Goal: Obtain resource: Download file/media

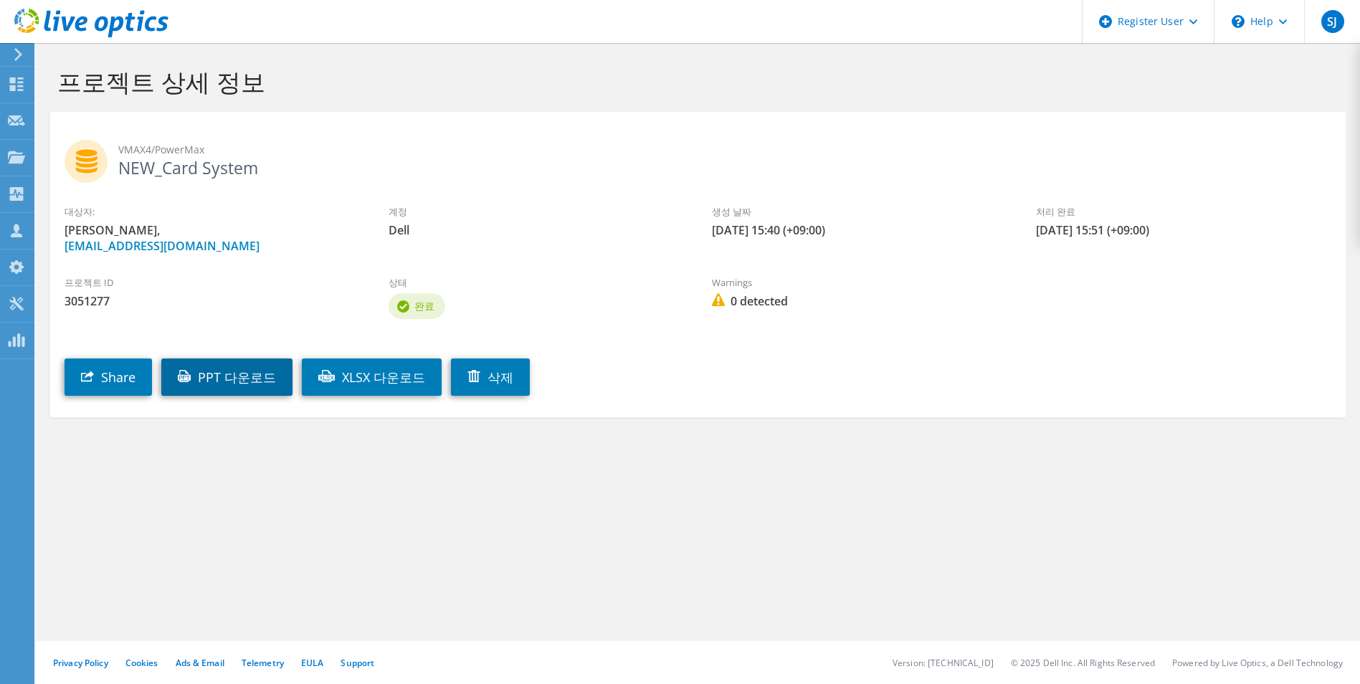
click at [209, 386] on link "PPT 다운로드" at bounding box center [226, 377] width 131 height 37
click at [61, 80] on div "대시보드" at bounding box center [61, 85] width 54 height 36
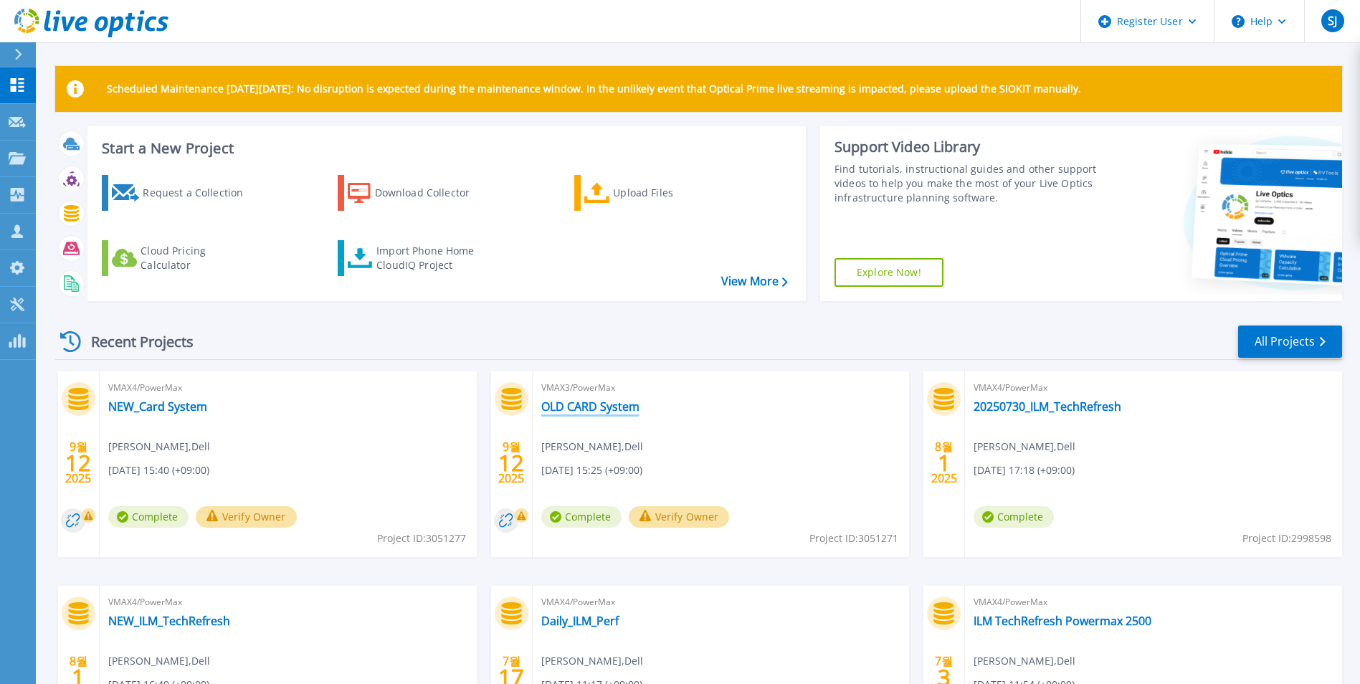
click at [588, 402] on div "VMAX3/PowerMax OLD CARD System SungWoo Jang , Dell 09-12-2025, 15:25 (+09:00) C…" at bounding box center [721, 464] width 377 height 186
click at [588, 402] on link "OLD CARD System" at bounding box center [590, 406] width 98 height 14
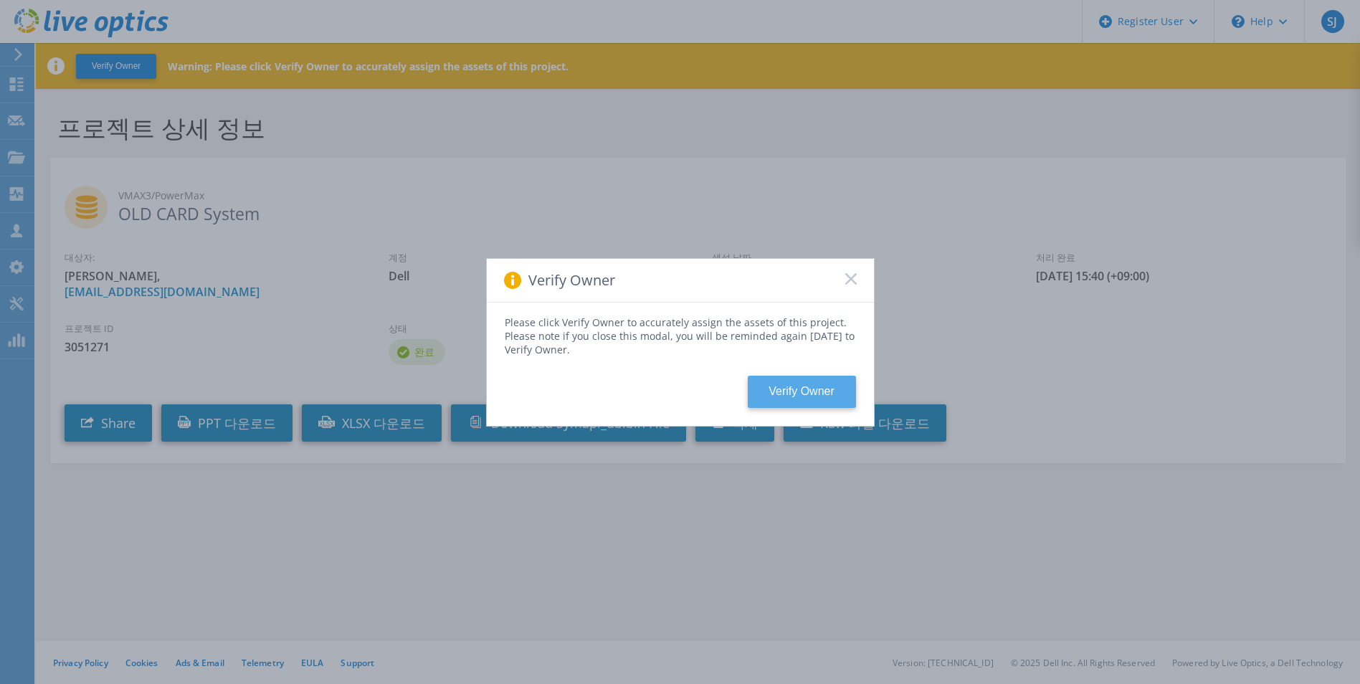
click at [825, 399] on button "Verify Owner" at bounding box center [802, 392] width 108 height 32
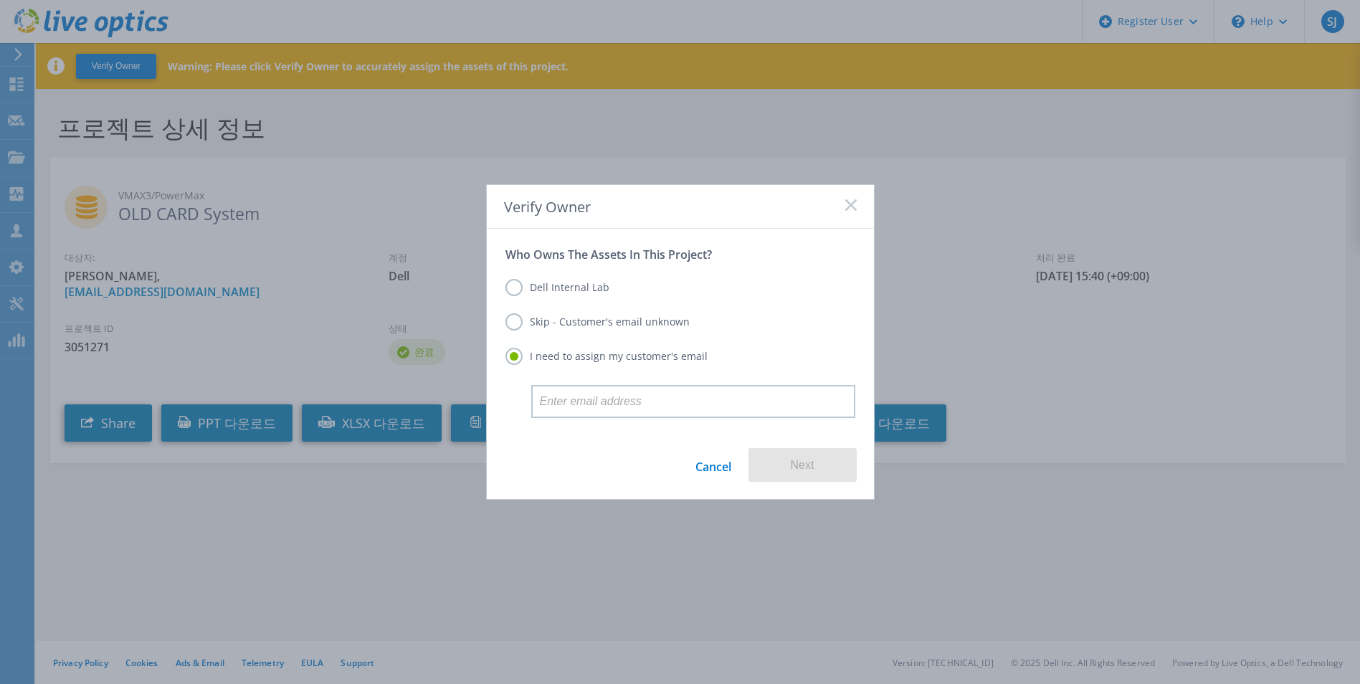
click at [586, 284] on label "Dell Internal Lab" at bounding box center [558, 287] width 104 height 17
click at [0, 0] on input "Dell Internal Lab" at bounding box center [0, 0] width 0 height 0
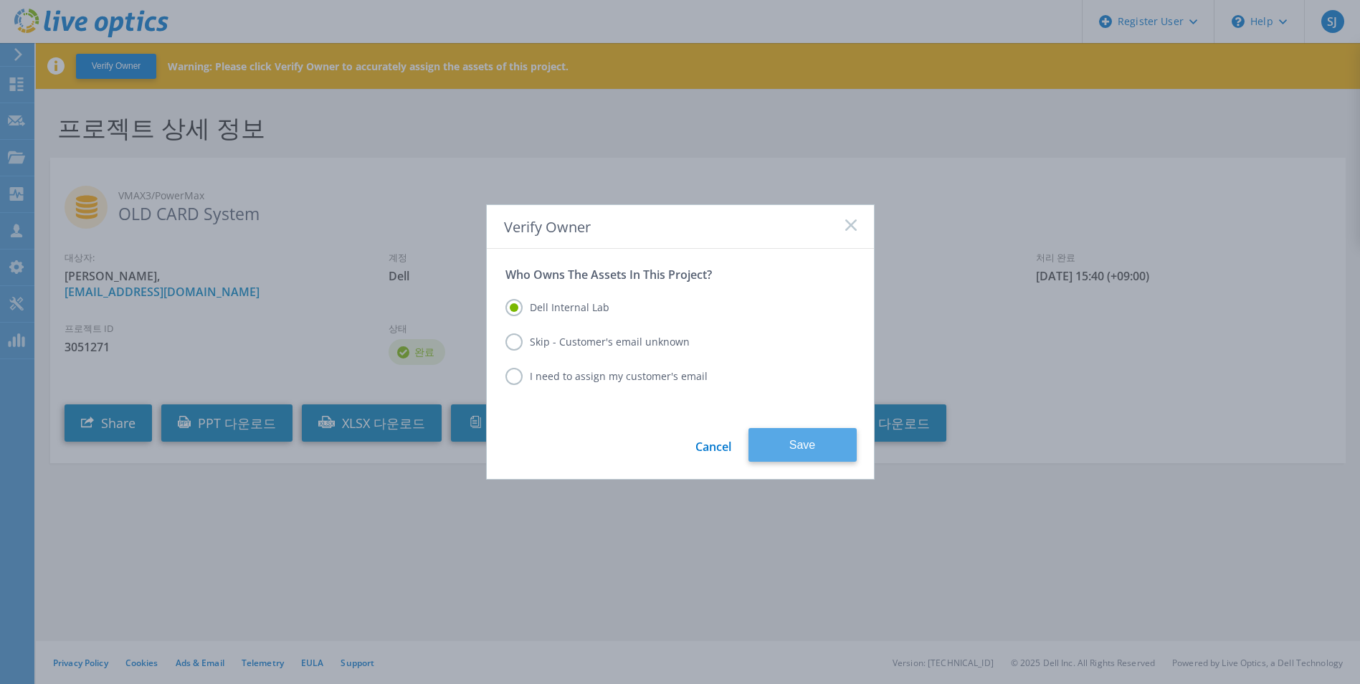
click at [810, 447] on button "Save" at bounding box center [803, 445] width 108 height 34
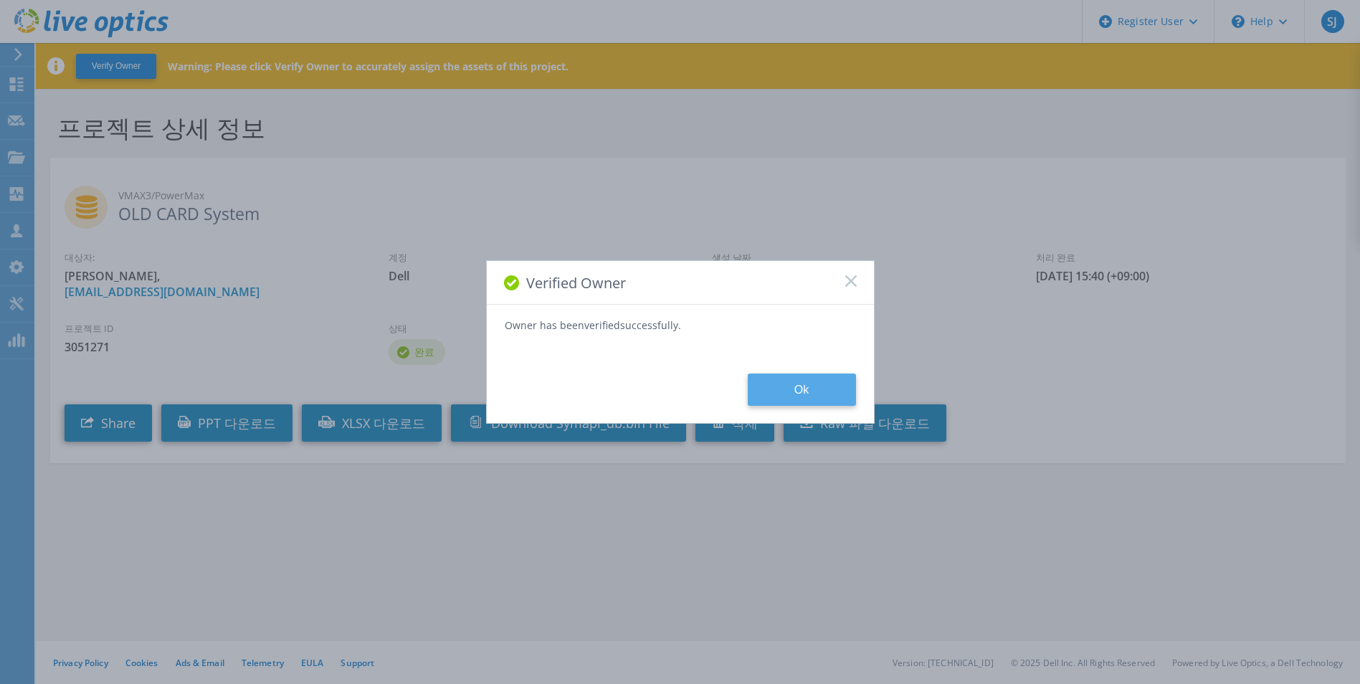
click at [804, 379] on button "Ok" at bounding box center [802, 390] width 108 height 32
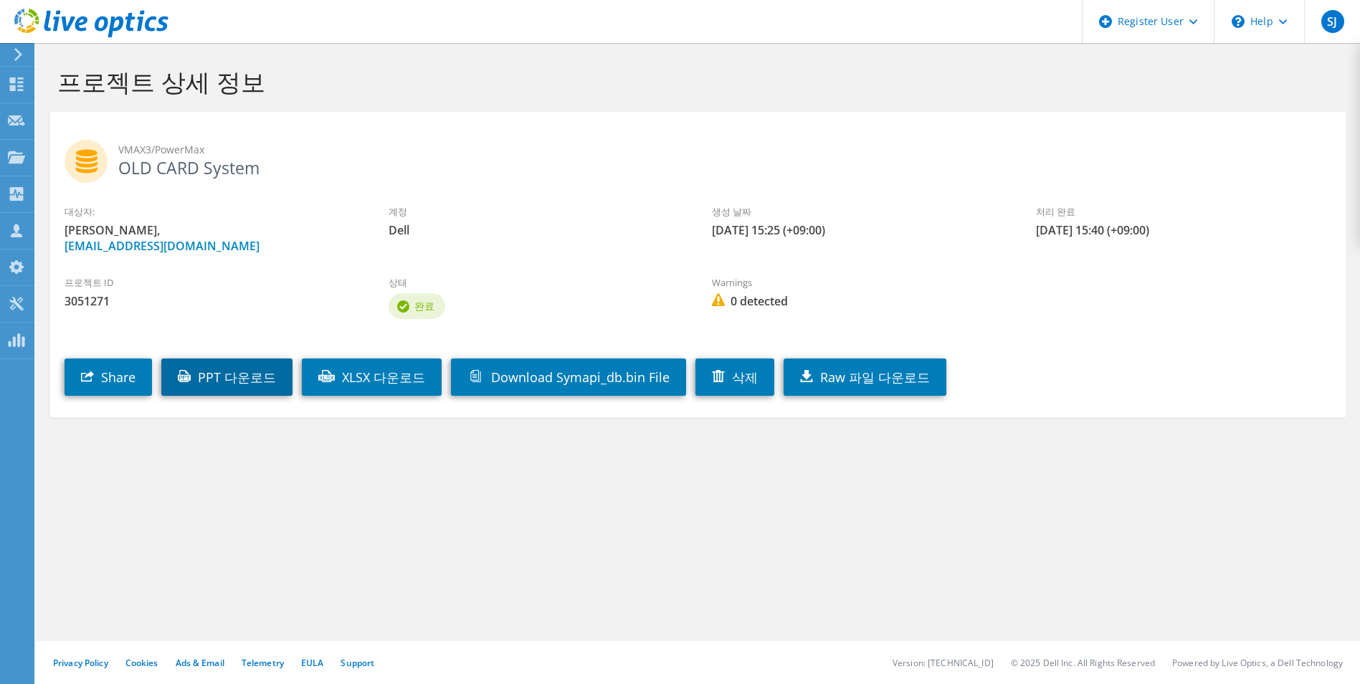
click at [218, 389] on link "PPT 다운로드" at bounding box center [226, 377] width 131 height 37
